Goal: Task Accomplishment & Management: Complete application form

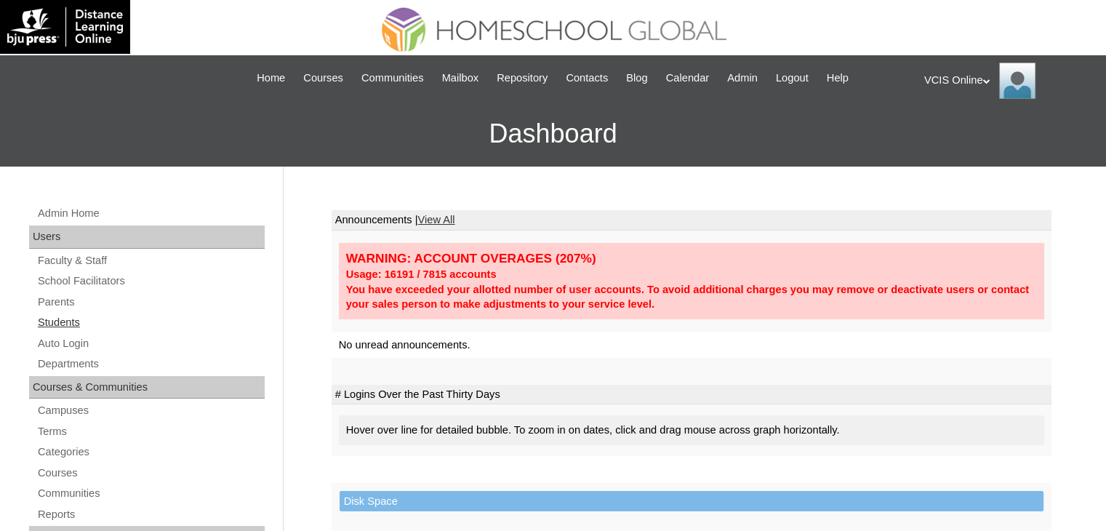
click at [63, 316] on link "Students" at bounding box center [150, 322] width 228 height 18
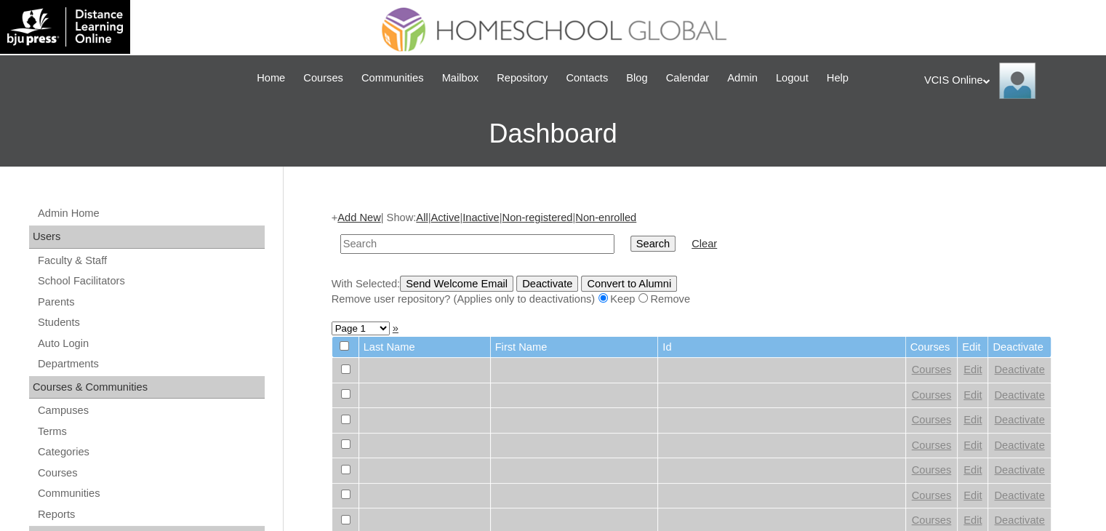
click at [375, 217] on link "Add New" at bounding box center [358, 218] width 43 height 12
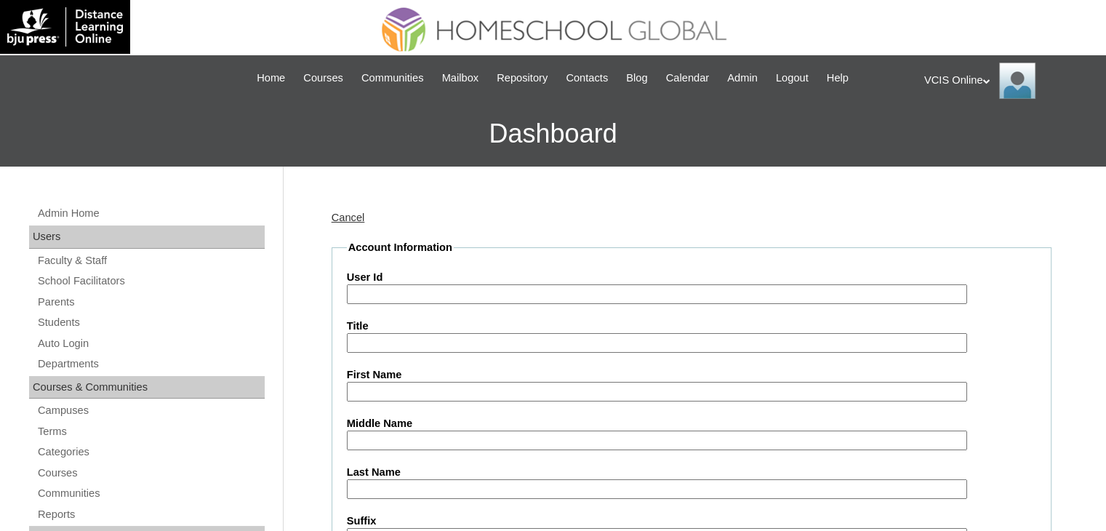
click at [436, 292] on input "User Id" at bounding box center [657, 294] width 620 height 20
paste input "VCIS023-5A-SA2025"
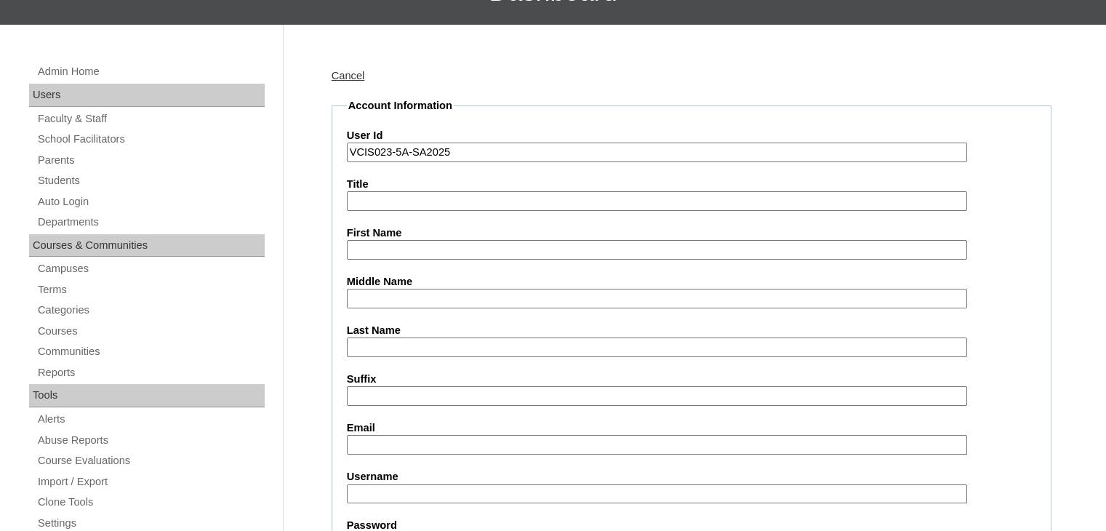
scroll to position [145, 0]
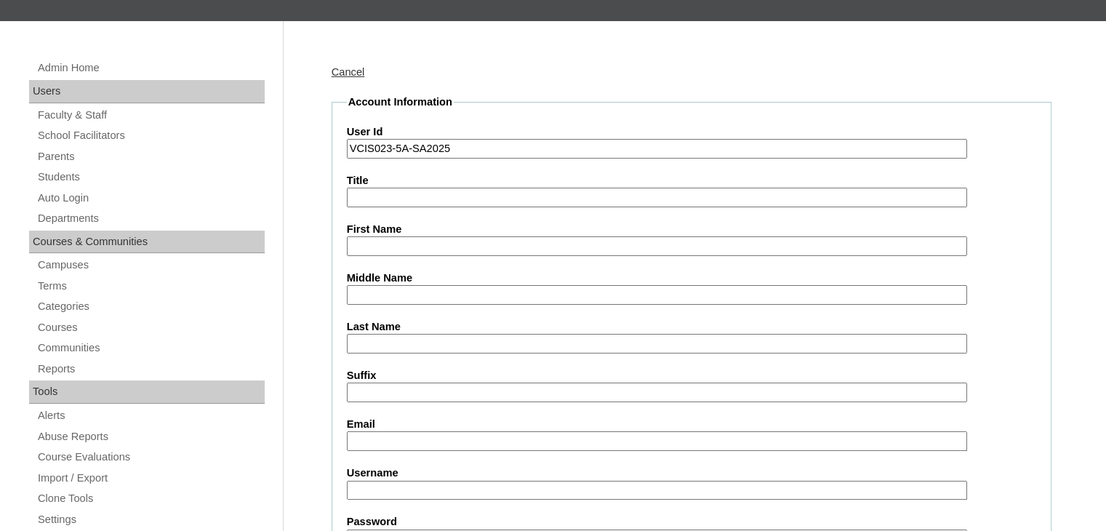
type input "VCIS023-5A-SA2025"
click at [500, 239] on input "First Name" at bounding box center [657, 246] width 620 height 20
paste input "Leica Mielle"
type input "Leica Mielle"
click at [393, 297] on input "Middle Name" at bounding box center [657, 295] width 620 height 20
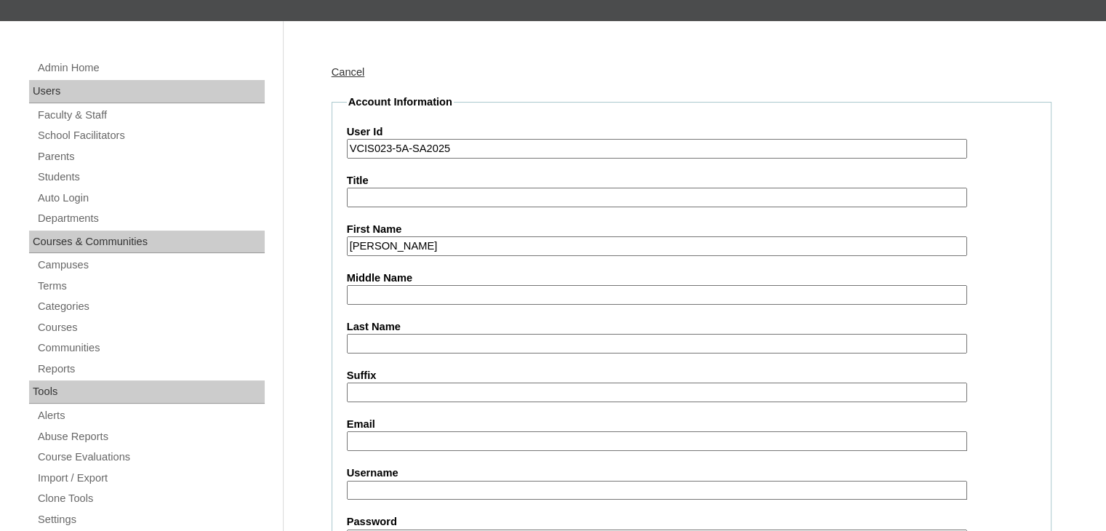
paste input "De Los Santos"
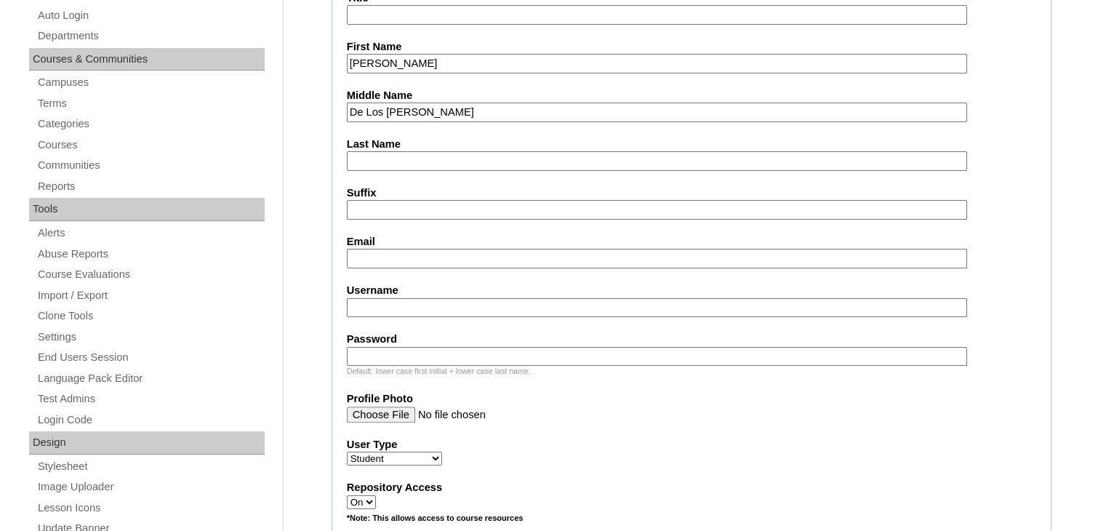
scroll to position [364, 0]
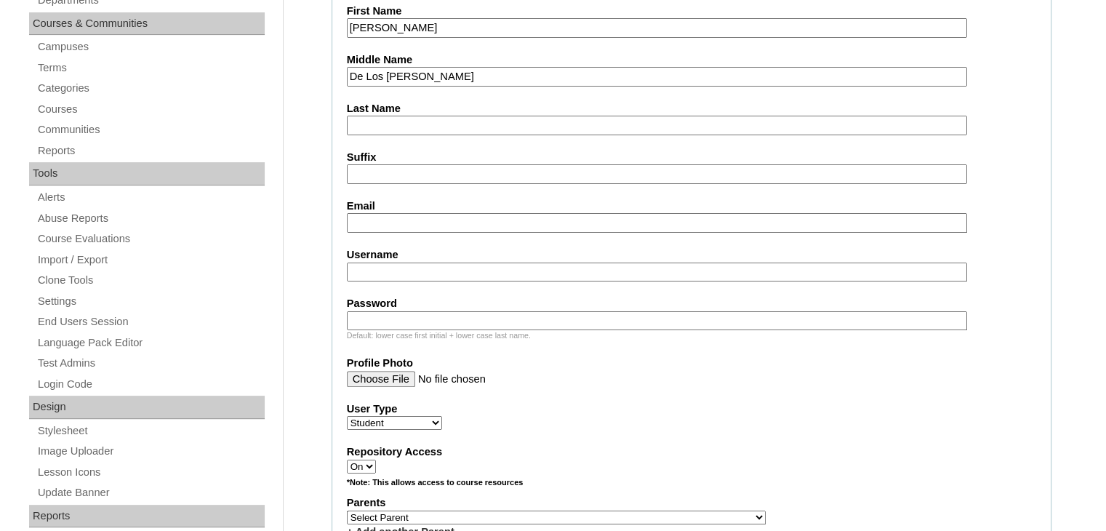
type input "De Los Santos"
click at [463, 119] on input "Last Name" at bounding box center [657, 126] width 620 height 20
paste input "Bernardo"
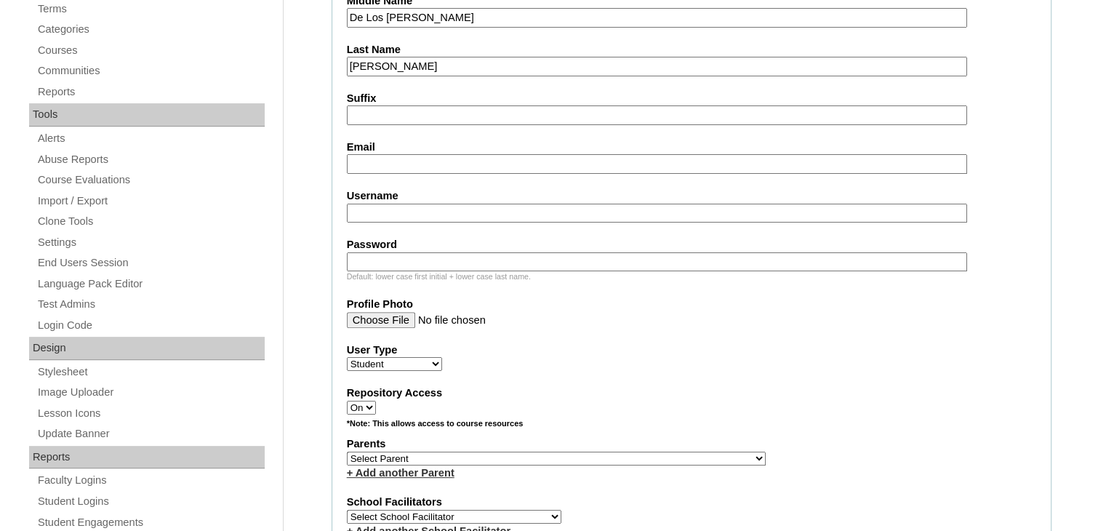
scroll to position [509, 0]
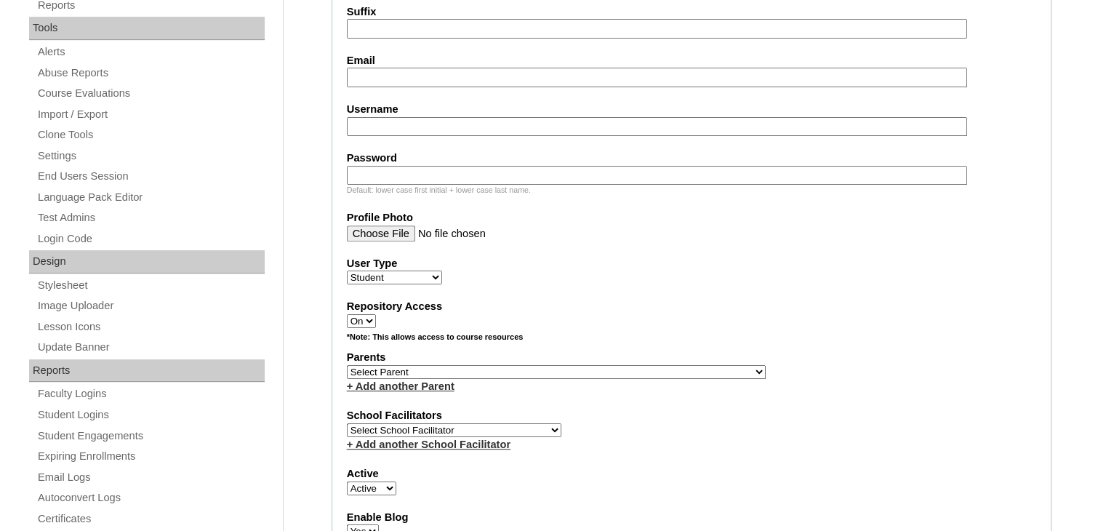
type input "Bernardo"
click at [446, 83] on fieldset "Account Information User Id VCIS023-5A-SA2025 Title First Name Leica Mielle Mid…" at bounding box center [692, 319] width 720 height 1176
click at [448, 73] on input "Email" at bounding box center [657, 78] width 620 height 20
paste input "lmbernardo.student@vics.edu.ph"
type input "lmbernardo.student@vics.edu.ph"
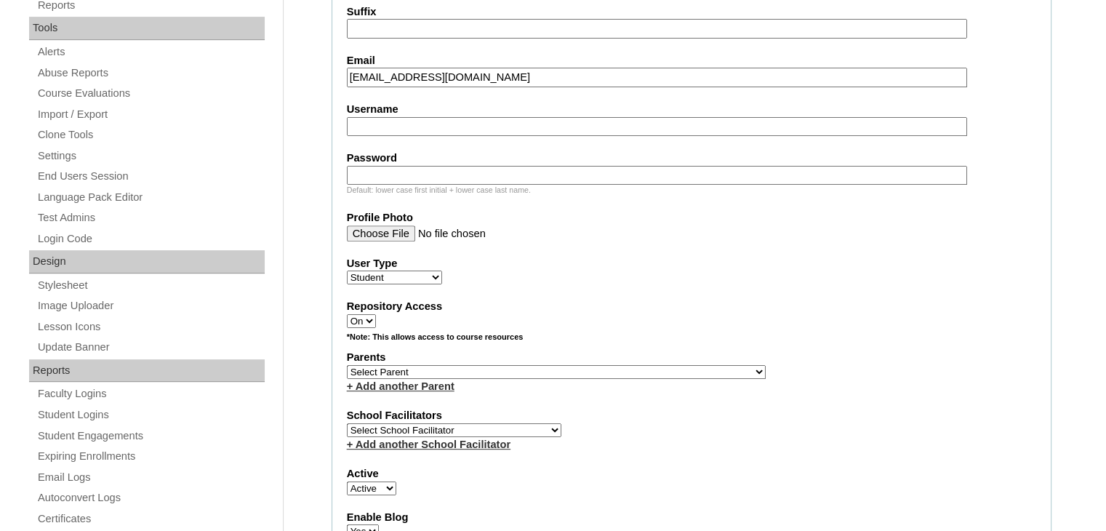
click at [443, 124] on input "Username" at bounding box center [657, 127] width 620 height 20
paste input "leica.bernardo2025"
type input "leica.bernardo2025"
click at [460, 166] on input "Password" at bounding box center [657, 176] width 620 height 20
paste input "ucyDaE"
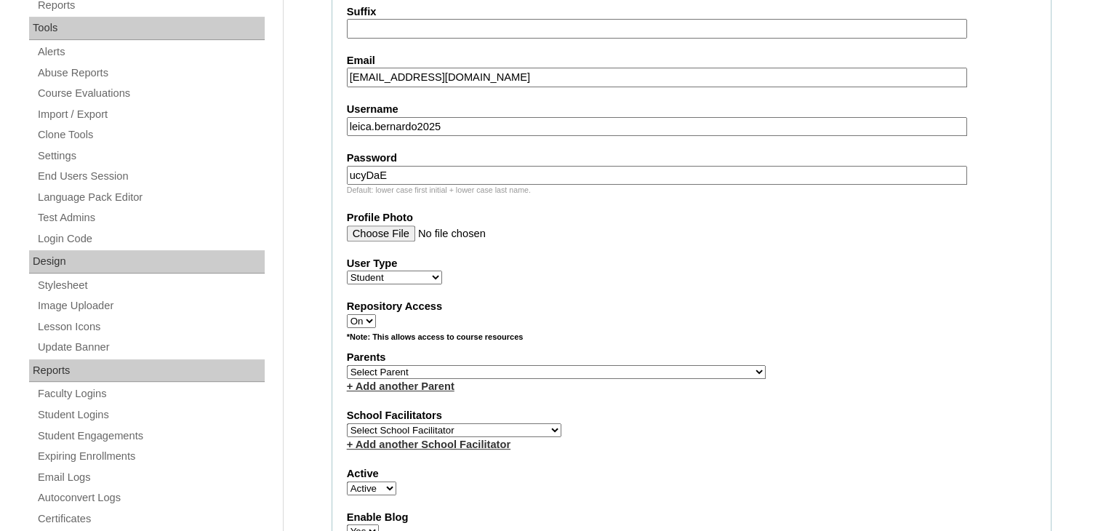
type input "ucyDaE"
click at [895, 289] on fieldset "Account Information User Id VCIS023-5A-SA2025 Title First Name Leica Mielle Mid…" at bounding box center [692, 319] width 720 height 1176
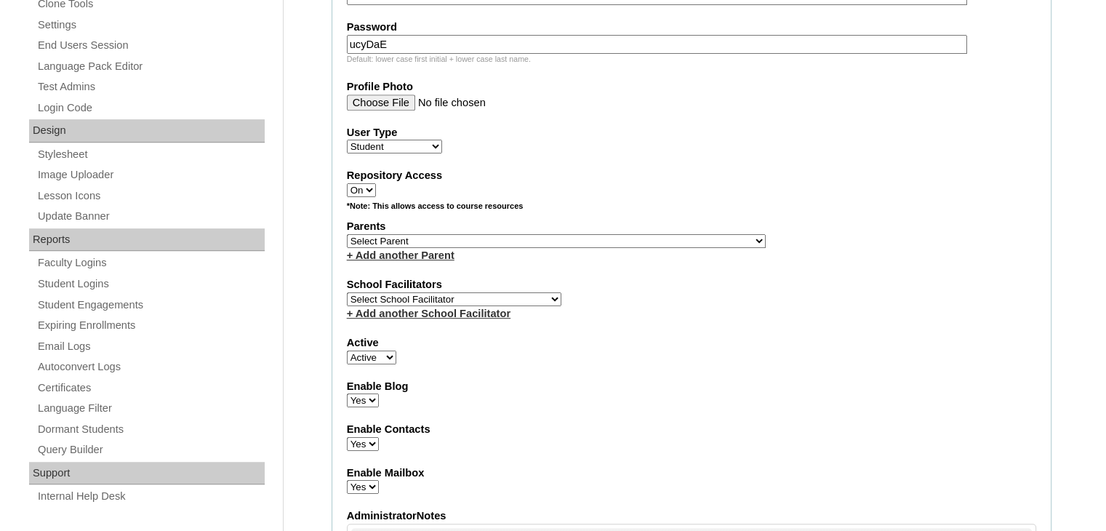
scroll to position [654, 0]
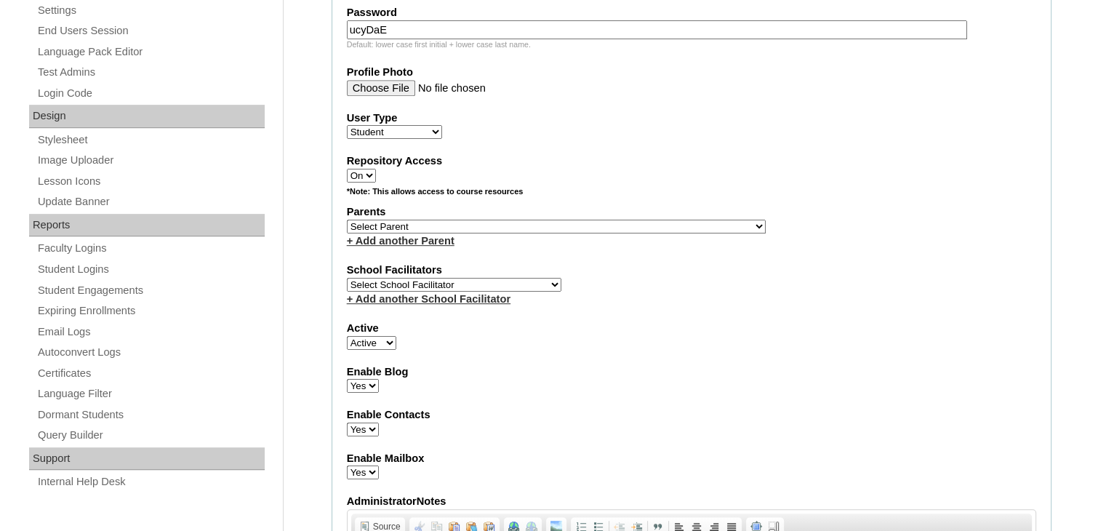
click at [596, 220] on select "Select Parent , , , , , , , , , , , , , , , , , , , , , , , , , , , , , , , , ,…" at bounding box center [556, 227] width 419 height 14
click at [778, 407] on label "Enable Contacts" at bounding box center [691, 414] width 689 height 15
click at [379, 422] on select "Yes No" at bounding box center [363, 429] width 32 height 14
click at [592, 220] on select "Select Parent , , , , , , , , , , , , , , , , , , , , , , , , , , , , , , , , ,…" at bounding box center [556, 227] width 419 height 14
click at [534, 220] on select "Select Parent , , , , , , , , , , , , , , , , , , , , , , , , , , , , , , , , ,…" at bounding box center [556, 227] width 419 height 14
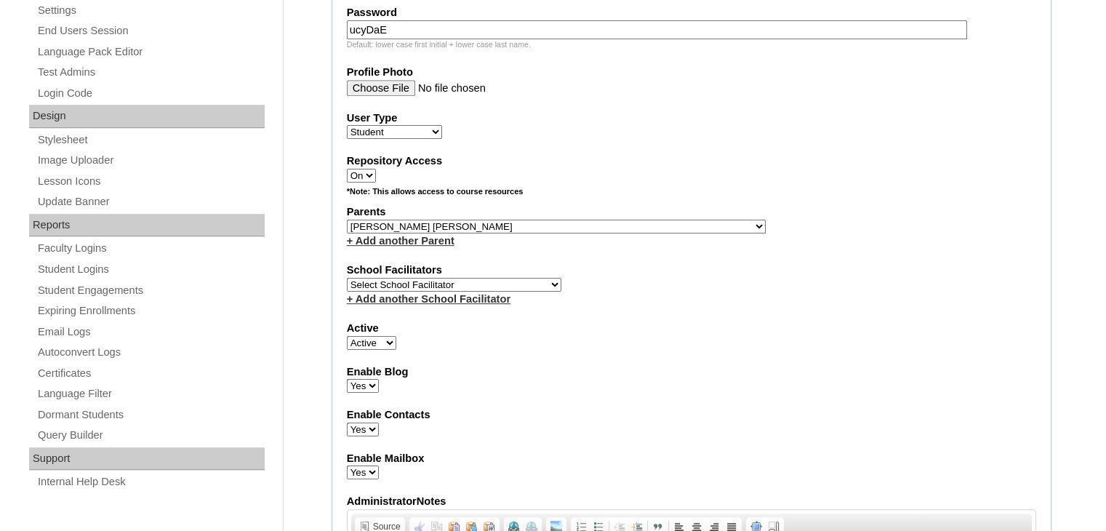
click at [534, 220] on select "Select Parent , , , , , , , , , , , , , , , , , , , , , , , , , , , , , , , , ,…" at bounding box center [556, 227] width 419 height 14
click at [651, 204] on label "Parents" at bounding box center [691, 211] width 689 height 15
click at [582, 210] on label "Parents" at bounding box center [691, 211] width 689 height 15
click at [582, 220] on select "Select Parent , , , , , , , , , , , , , , , , , , , , , , , , , , , , , , , , ,…" at bounding box center [556, 227] width 419 height 14
select select "42531"
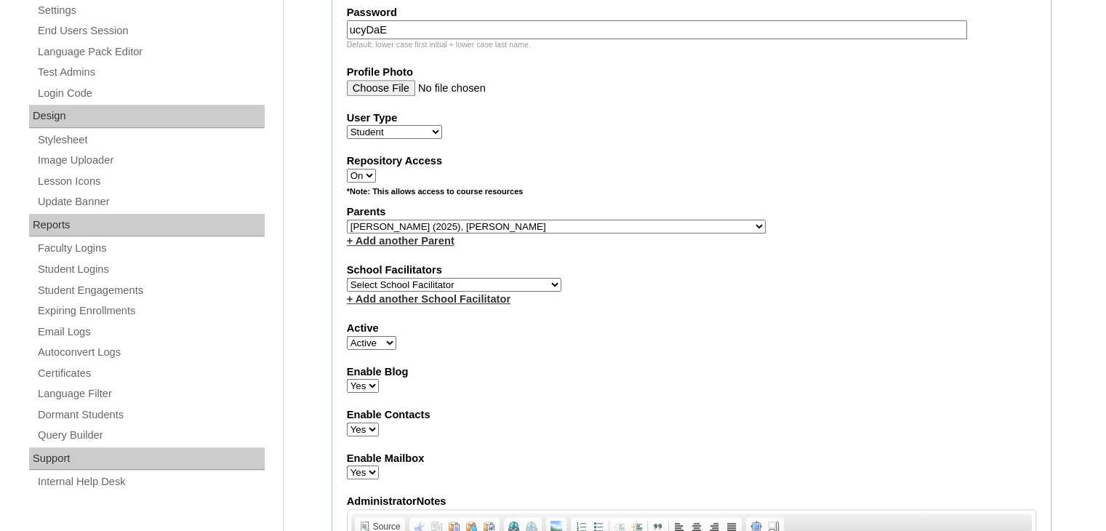
click at [347, 220] on select "Select Parent , , , , , , , , , , , , , , , , , , , , , , , , , , , , , , , , ,…" at bounding box center [556, 227] width 419 height 14
click at [449, 278] on select "Select School Facilitator Norman Añain Ruffa Abadijas Mary Abella Gloryfe Abion…" at bounding box center [454, 285] width 214 height 14
click at [444, 278] on select "Select School Facilitator Norman Añain Ruffa Abadijas Mary Abella Gloryfe Abion…" at bounding box center [454, 285] width 214 height 14
select select "42229"
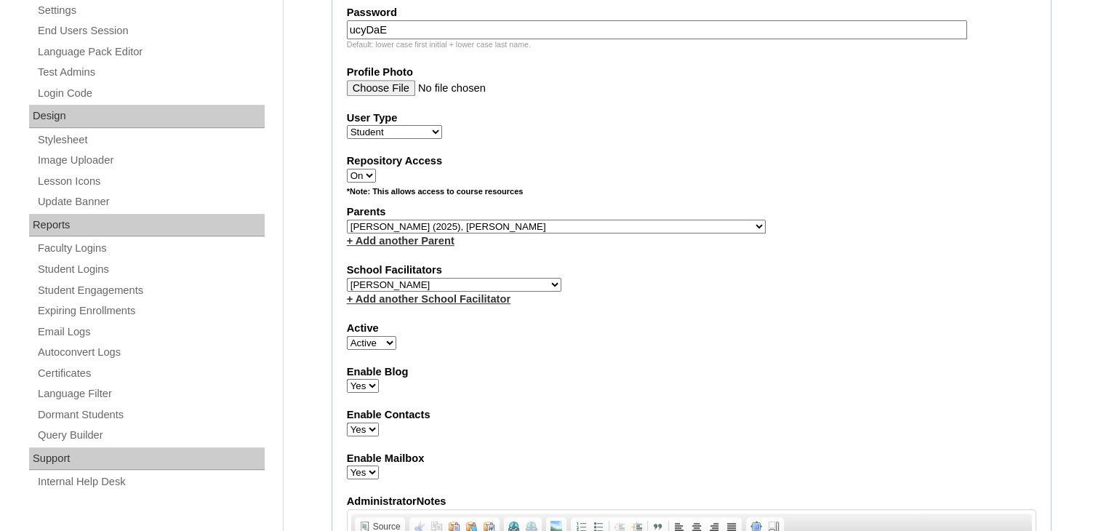
click at [347, 278] on select "Select School Facilitator Norman Añain Ruffa Abadijas Mary Abella Gloryfe Abion…" at bounding box center [454, 285] width 214 height 14
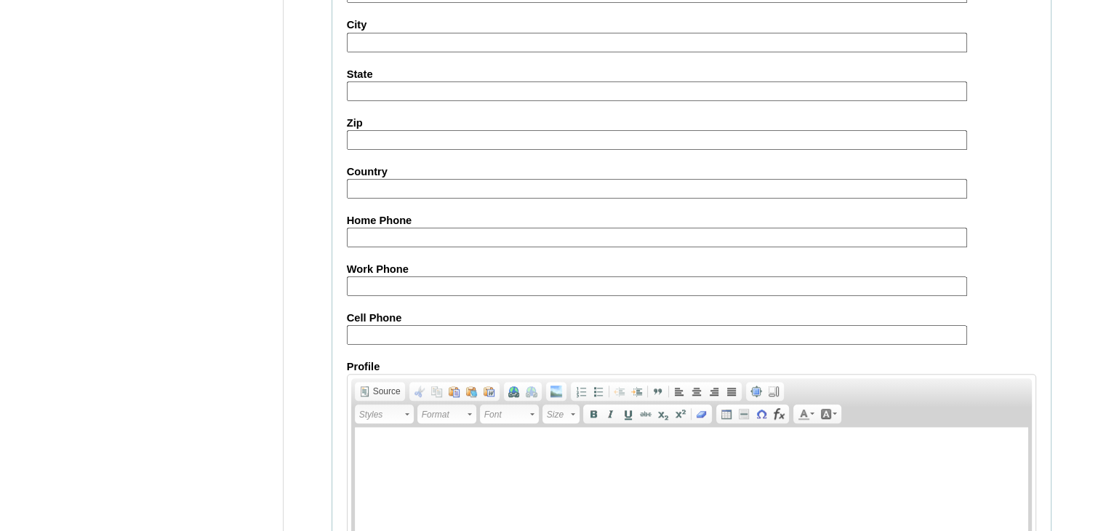
scroll to position [1667, 0]
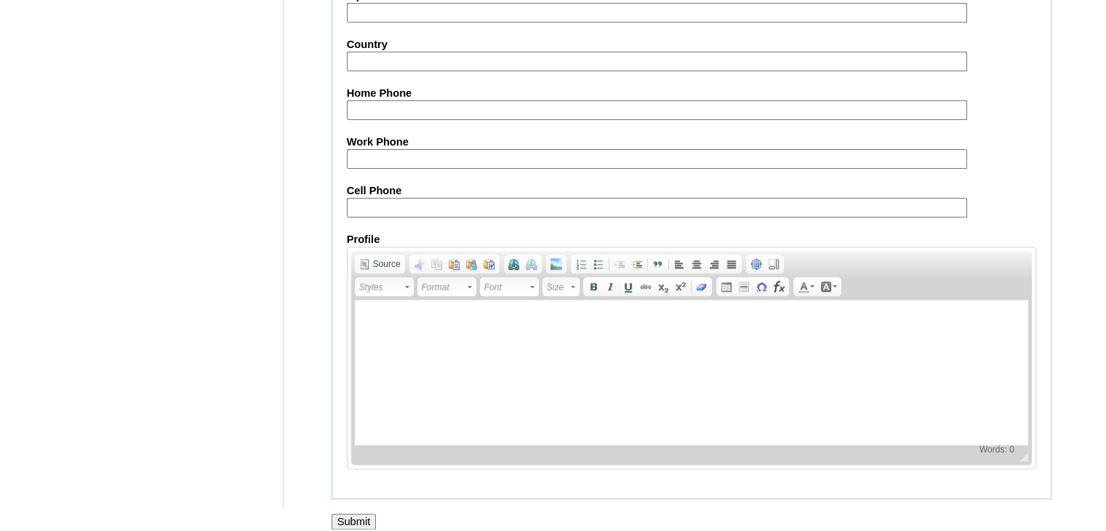
click at [441, 198] on input "Cell Phone" at bounding box center [657, 208] width 620 height 20
paste input "63-639054127561, 63-639174654761"
type input "63-639054127561, 63-639174654761"
click at [358, 513] on input "Submit" at bounding box center [354, 521] width 45 height 16
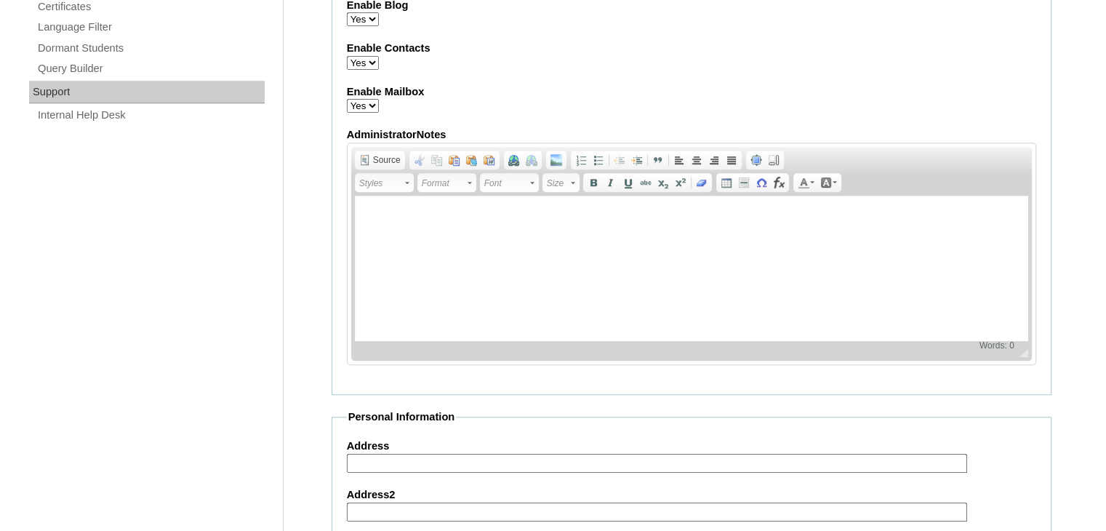
scroll to position [794, 0]
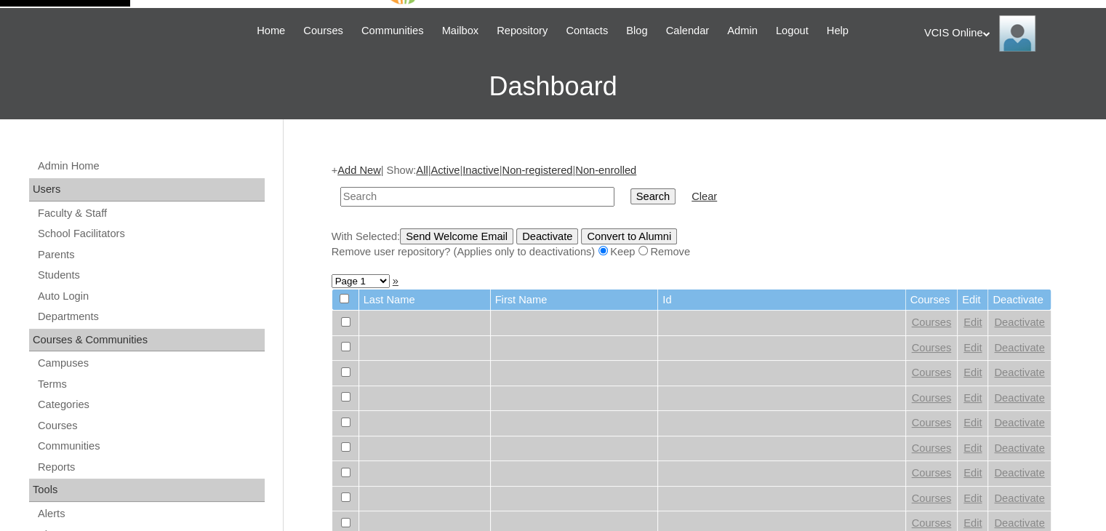
scroll to position [73, 0]
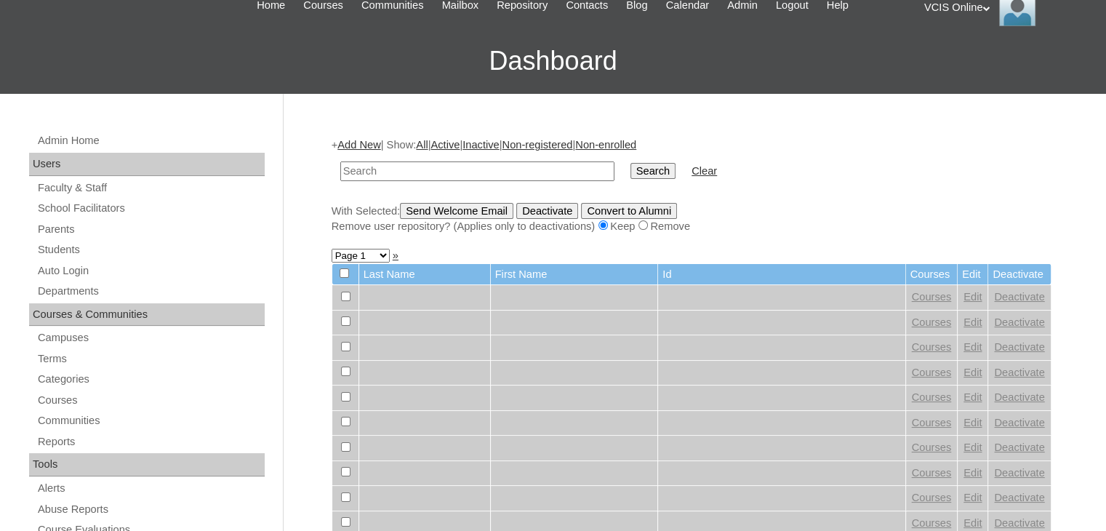
click at [528, 177] on input "text" at bounding box center [477, 171] width 274 height 20
type input "VCIS023-5A-SA2025"
click at [630, 173] on input "Search" at bounding box center [652, 171] width 45 height 16
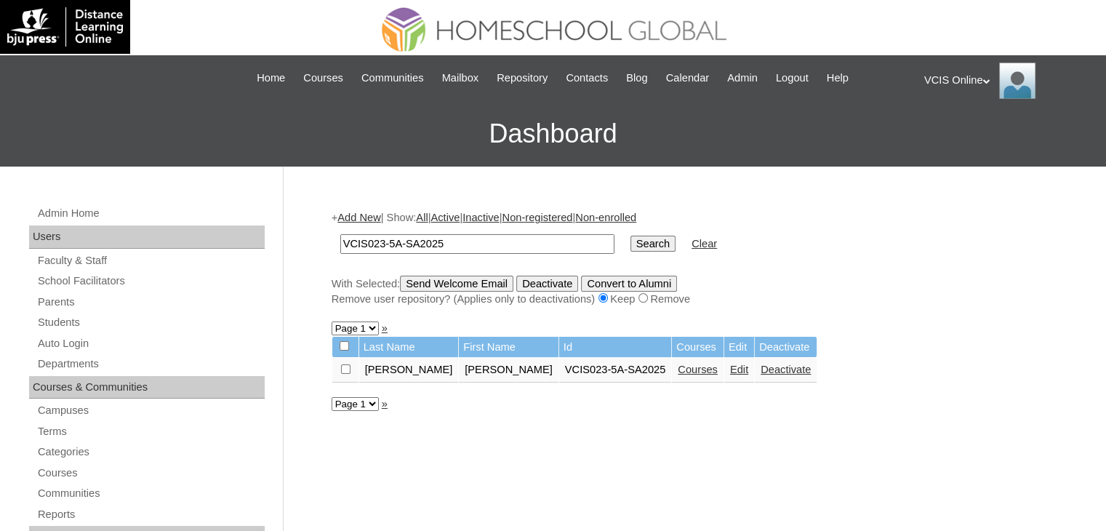
click at [730, 366] on link "Edit" at bounding box center [739, 370] width 18 height 12
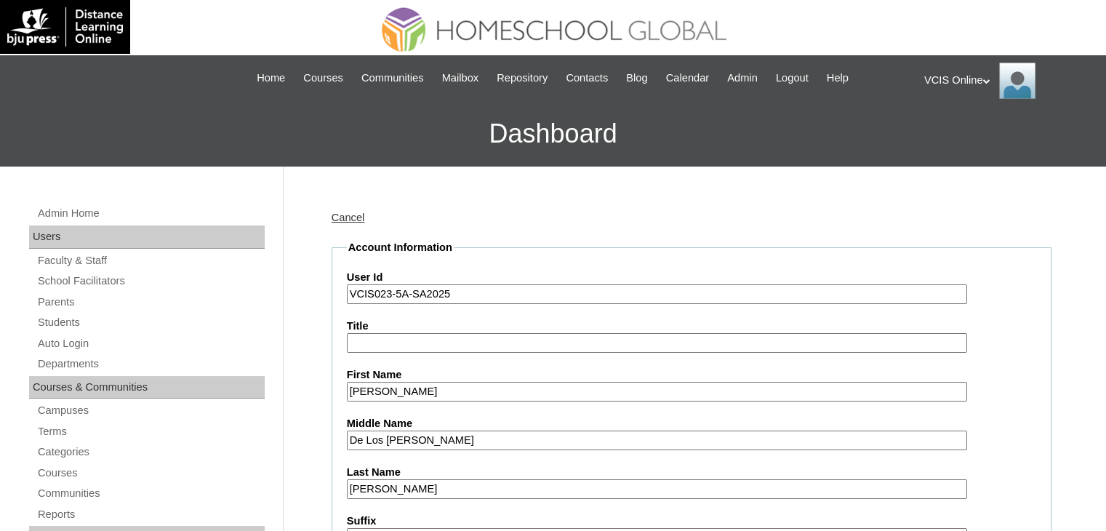
scroll to position [73, 0]
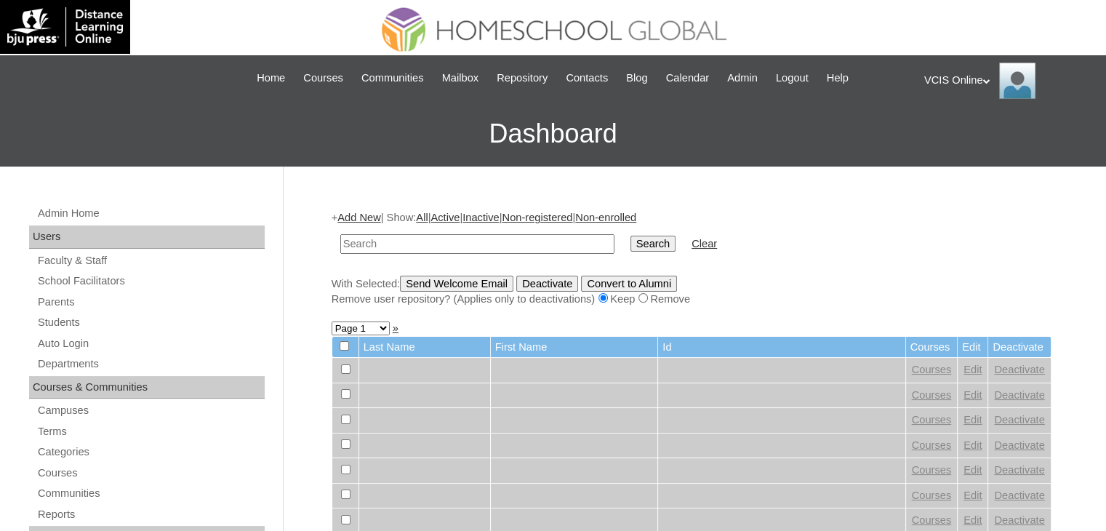
click at [485, 245] on input "text" at bounding box center [477, 244] width 274 height 20
type input "VCIS023-5A-SA2025"
click at [630, 239] on input "Search" at bounding box center [652, 244] width 45 height 16
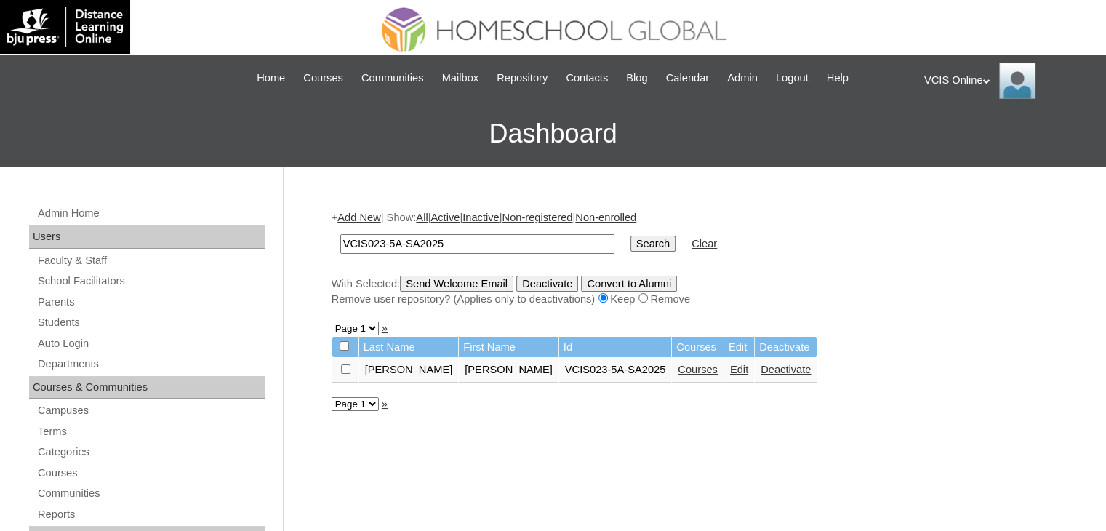
click at [672, 344] on td "Courses" at bounding box center [698, 347] width 52 height 21
click at [678, 372] on link "Courses" at bounding box center [698, 370] width 40 height 12
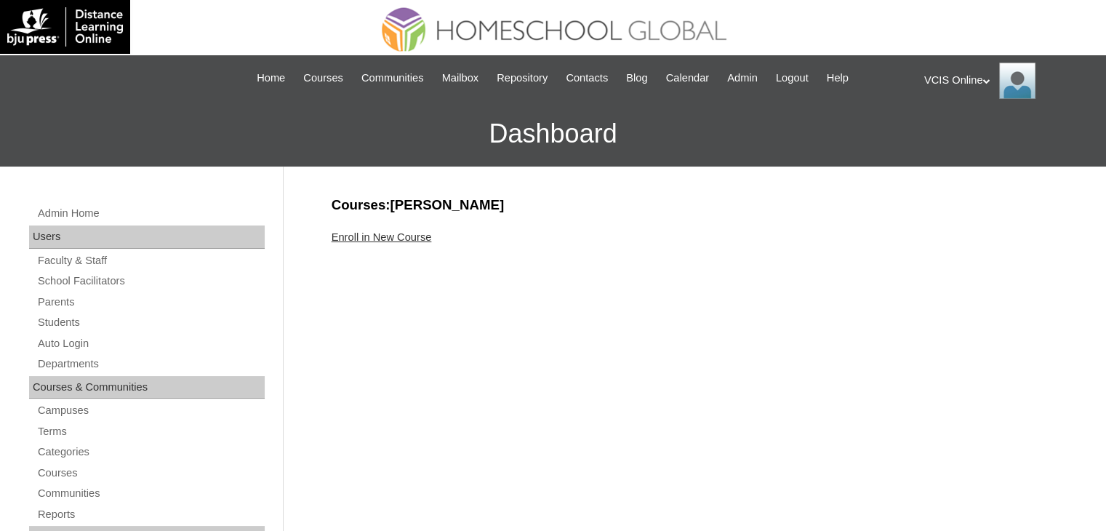
click at [403, 233] on link "Enroll in New Course" at bounding box center [382, 237] width 100 height 12
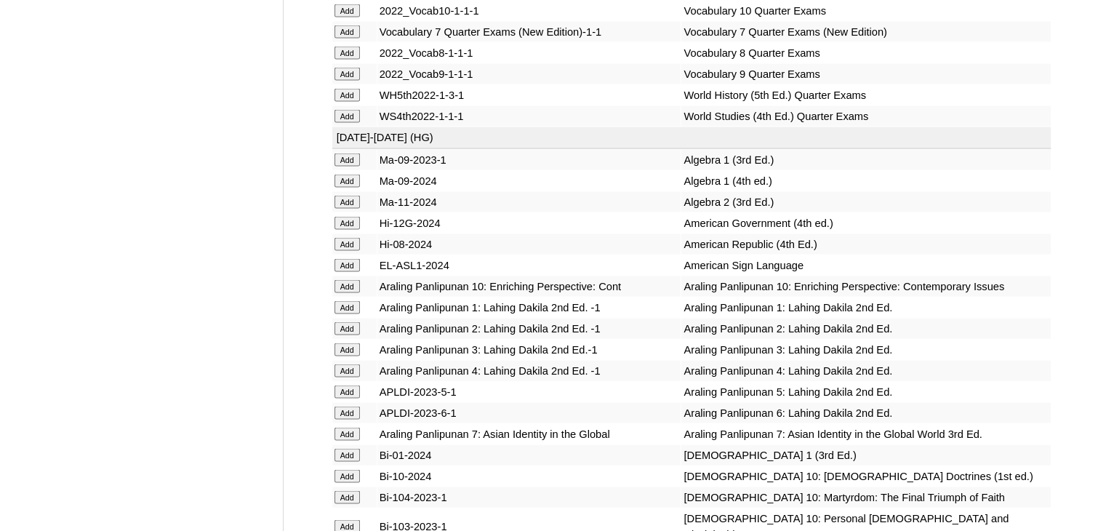
scroll to position [2908, 0]
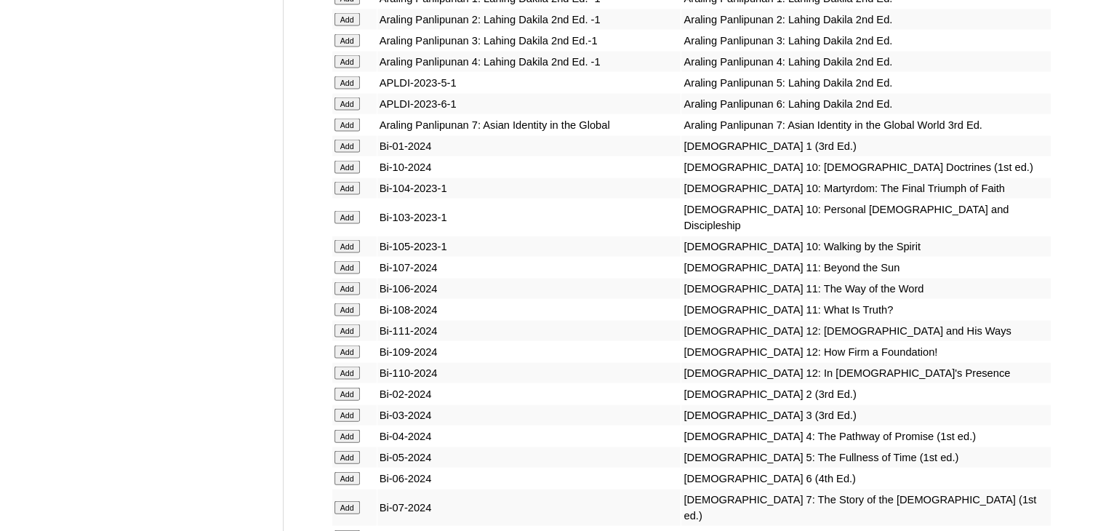
scroll to position [3127, 0]
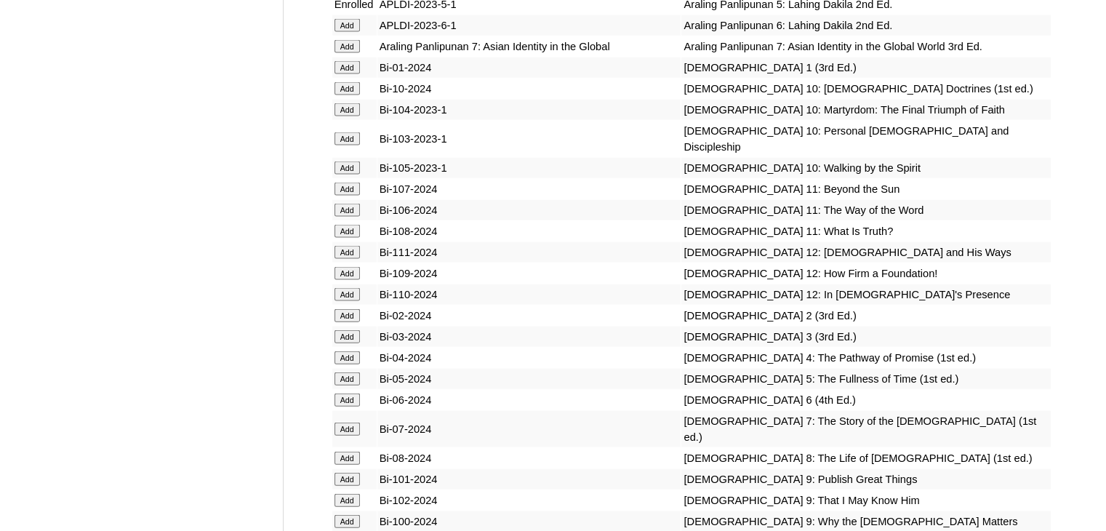
scroll to position [3345, 0]
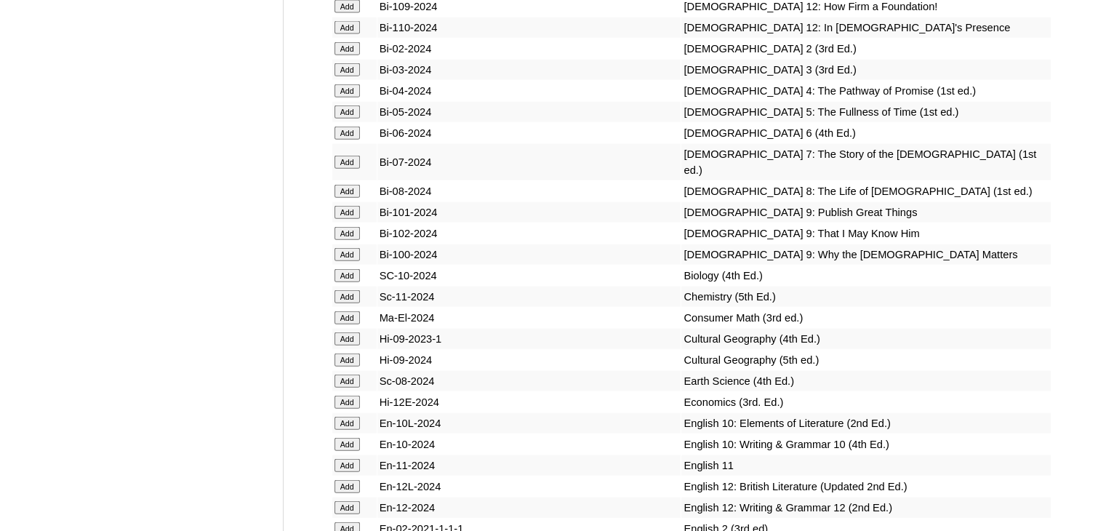
scroll to position [3636, 0]
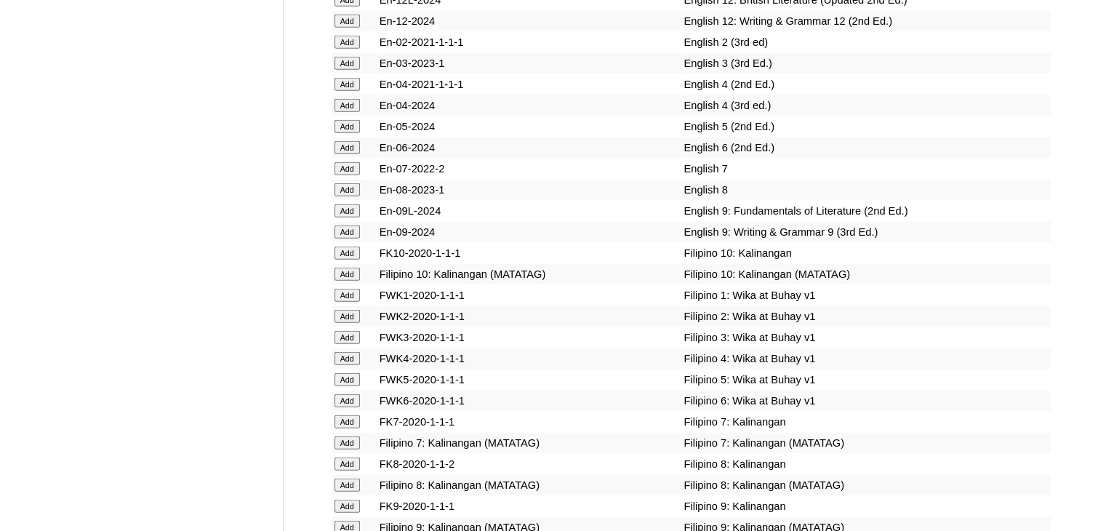
scroll to position [3926, 0]
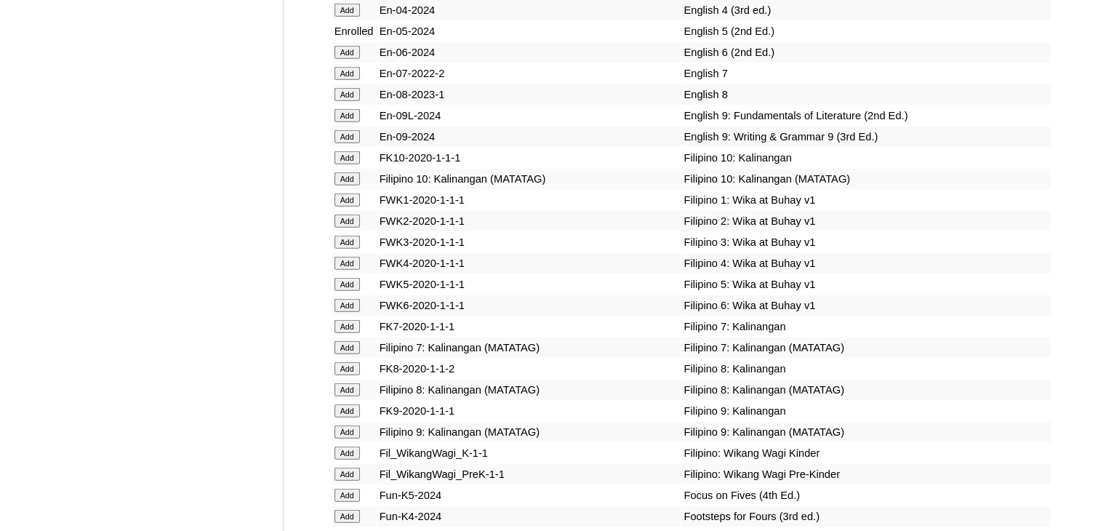
scroll to position [3999, 0]
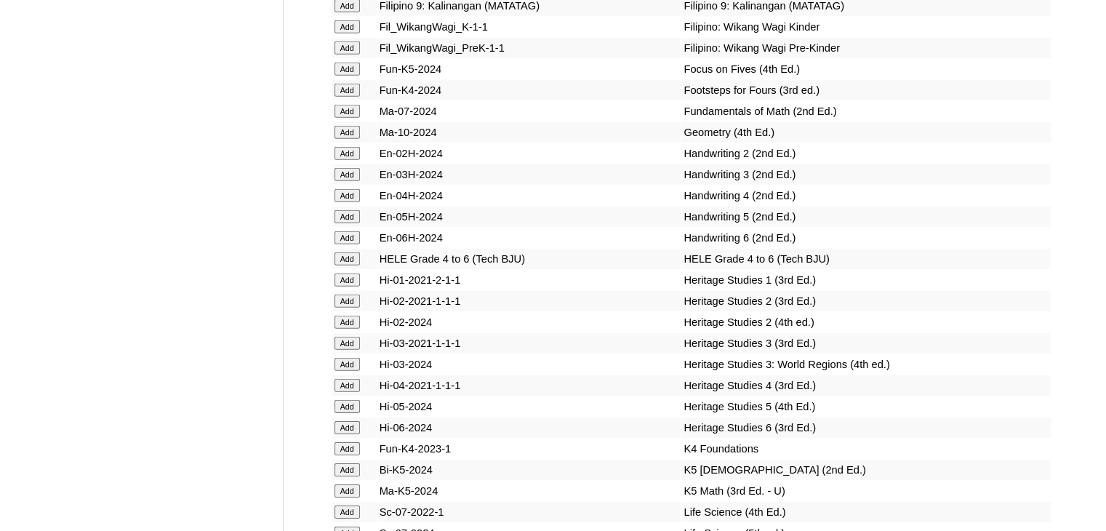
scroll to position [4435, 0]
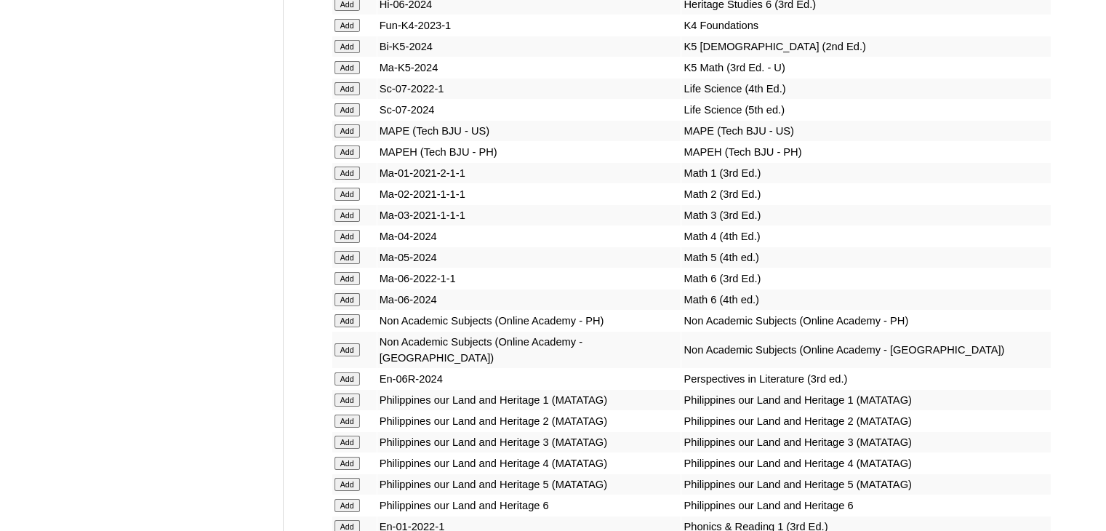
scroll to position [4799, 0]
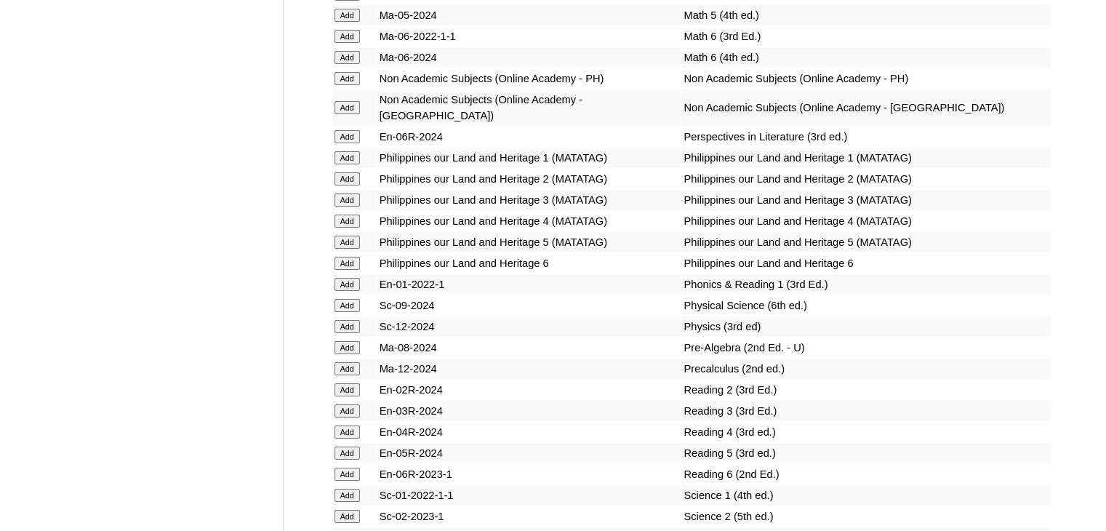
scroll to position [5163, 0]
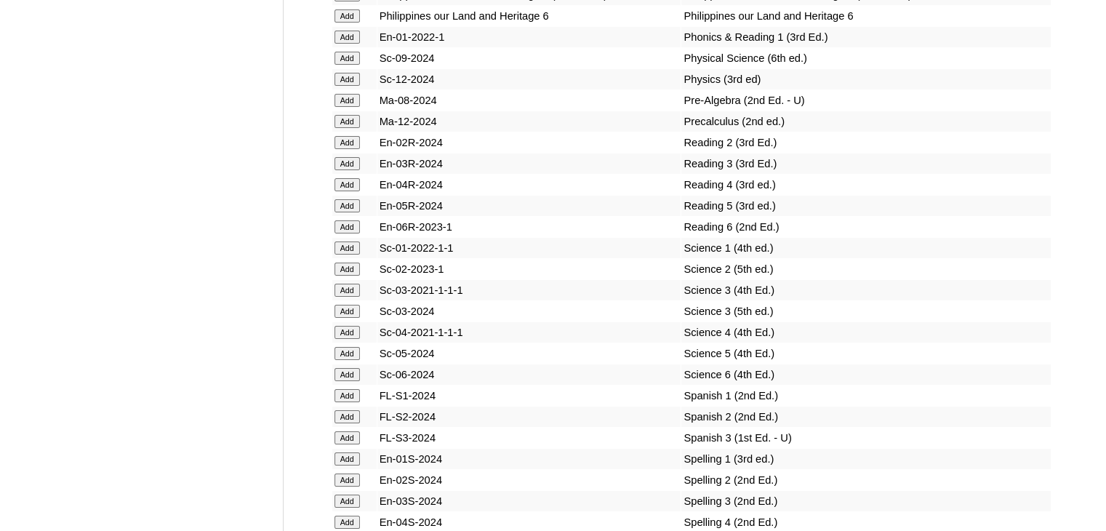
scroll to position [5453, 0]
